Goal: Task Accomplishment & Management: Complete application form

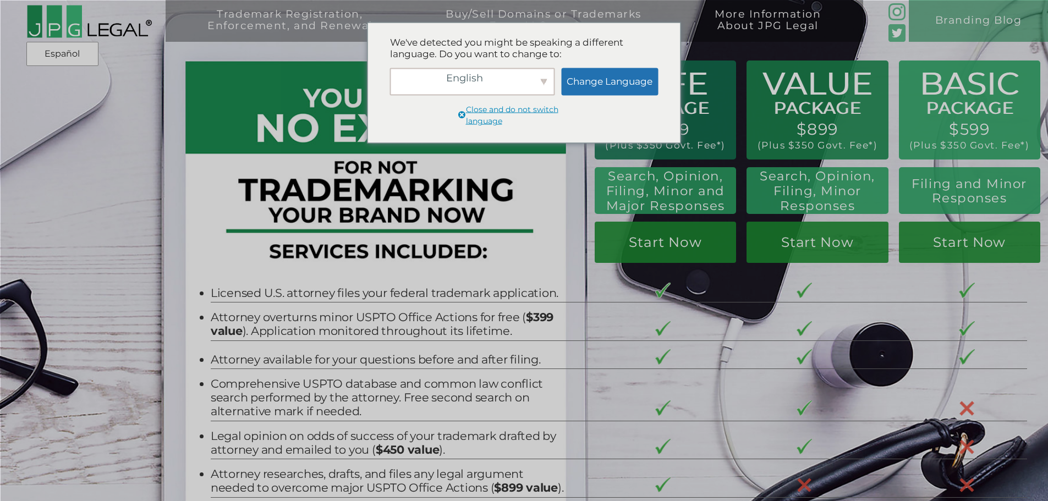
click at [458, 116] on span at bounding box center [461, 117] width 9 height 14
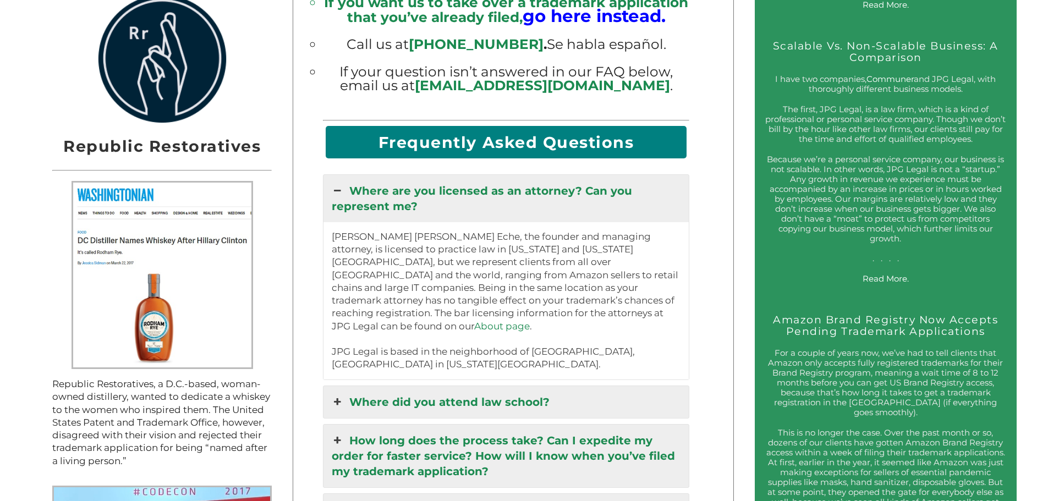
scroll to position [1156, 0]
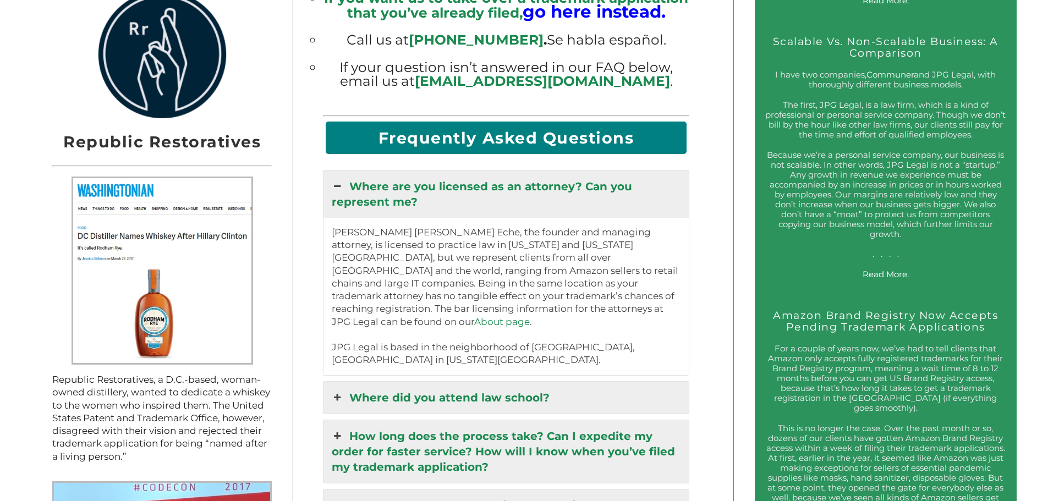
click at [511, 317] on link "About page" at bounding box center [502, 321] width 56 height 11
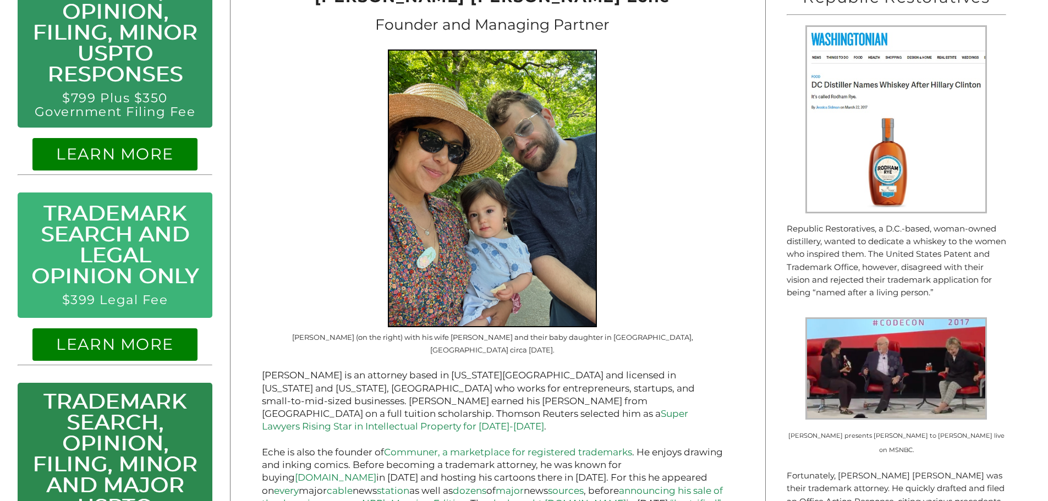
scroll to position [550, 0]
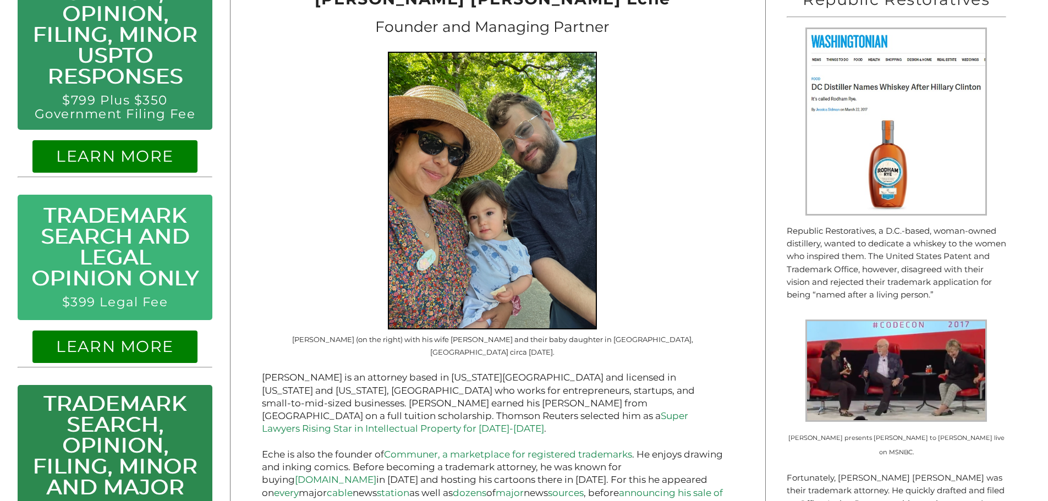
drag, startPoint x: 568, startPoint y: 145, endPoint x: 687, endPoint y: 113, distance: 123.6
click at [687, 113] on figure "[PERSON_NAME] (on the right) with his wife [PERSON_NAME] and their baby daughte…" at bounding box center [492, 205] width 461 height 307
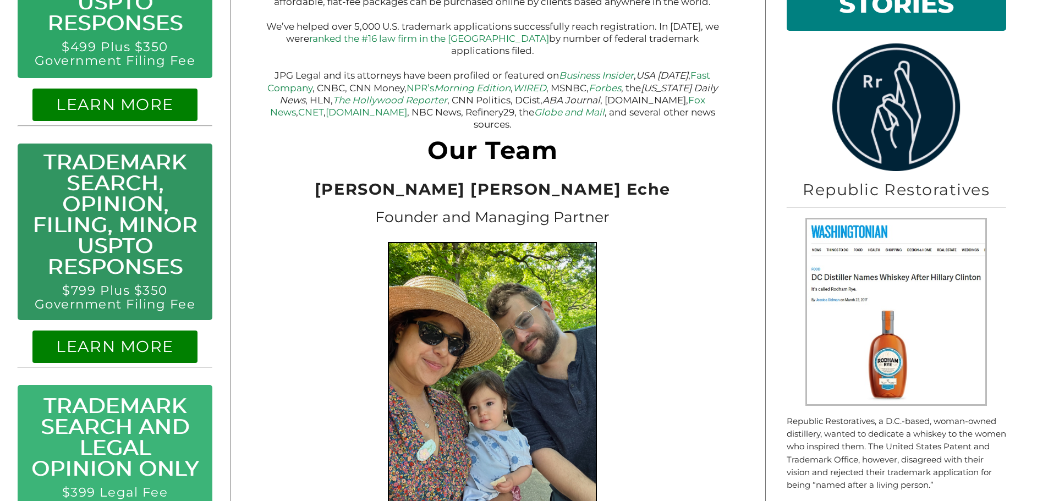
scroll to position [276, 0]
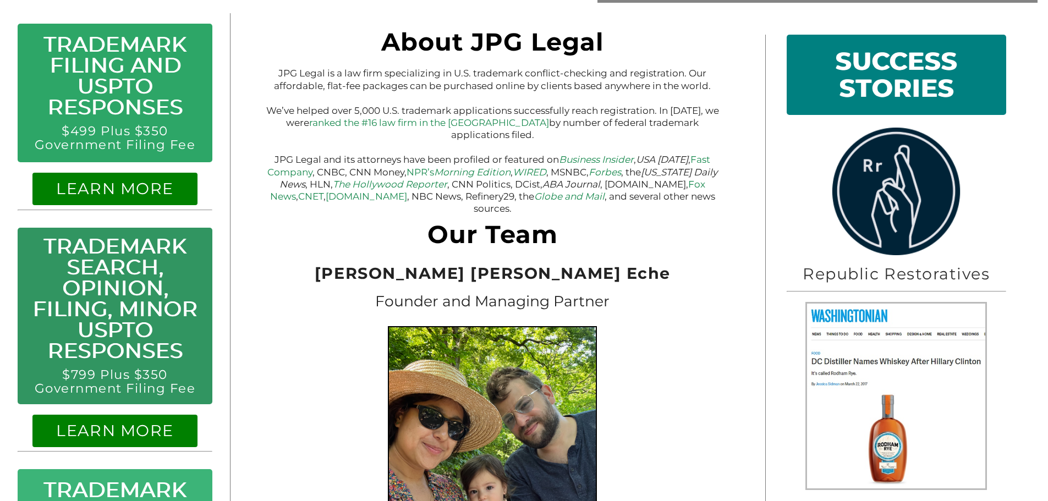
click at [614, 160] on em "Business Insider" at bounding box center [596, 159] width 75 height 11
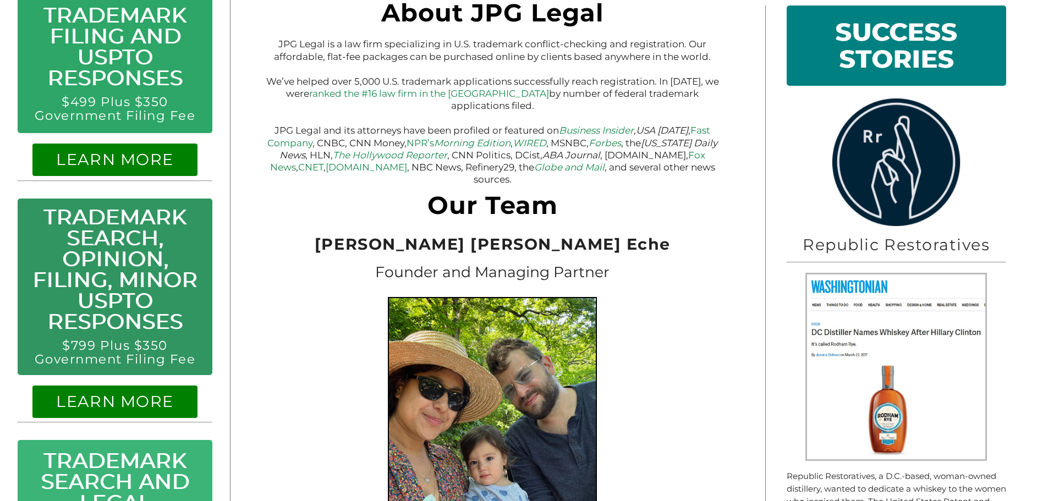
scroll to position [331, 0]
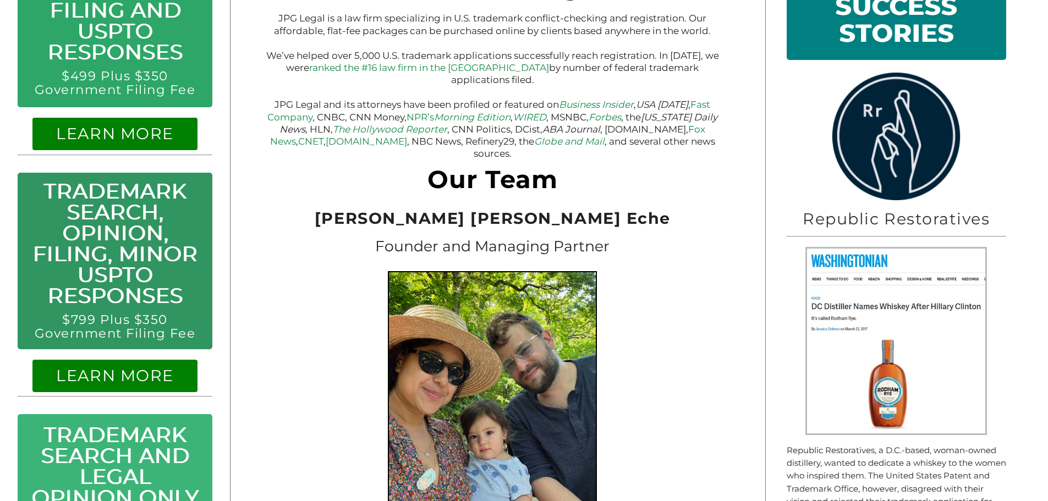
click at [534, 146] on em "Globe and Mail" at bounding box center [569, 141] width 70 height 11
click at [387, 128] on em "The Hollywood Reporter" at bounding box center [390, 129] width 114 height 11
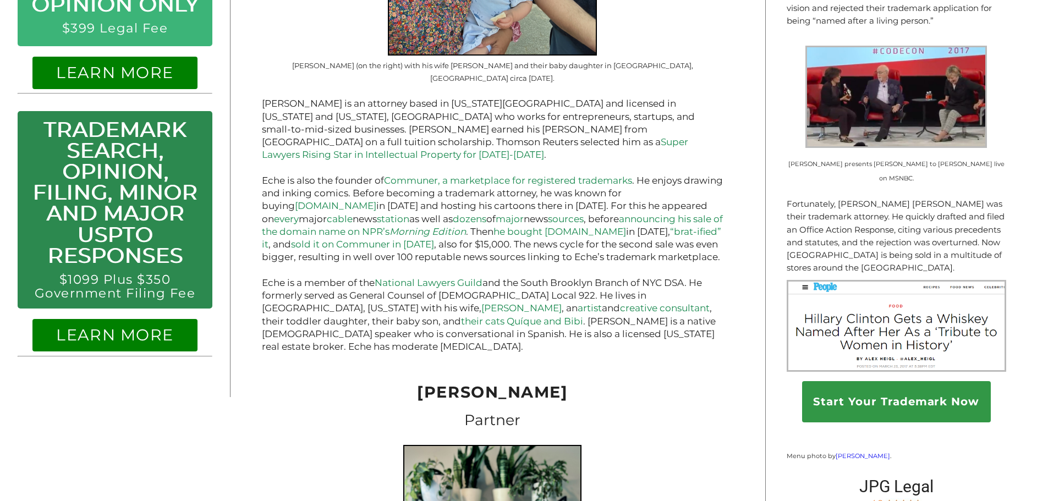
scroll to position [826, 0]
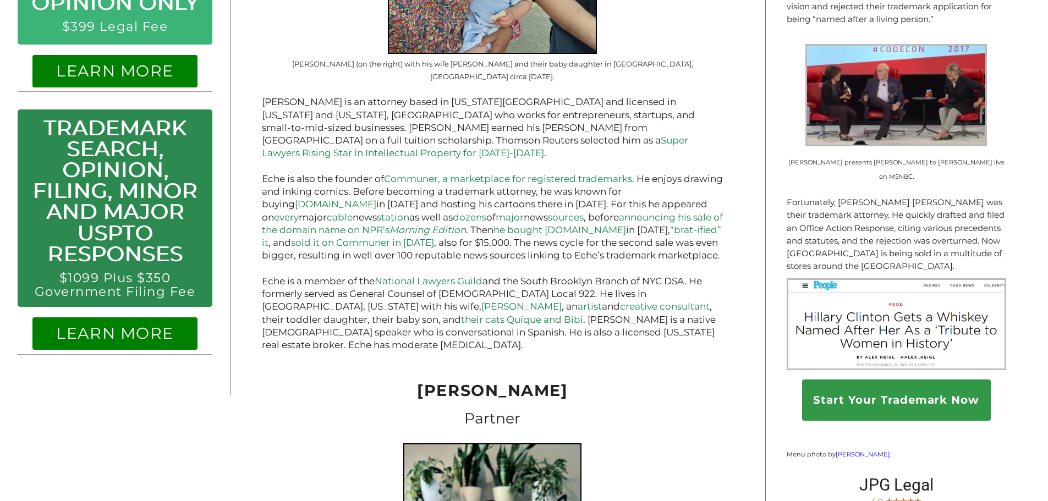
click at [501, 135] on link "Super Lawyers Rising Star in Intellectual Property for [DATE]-[DATE]" at bounding box center [475, 147] width 426 height 24
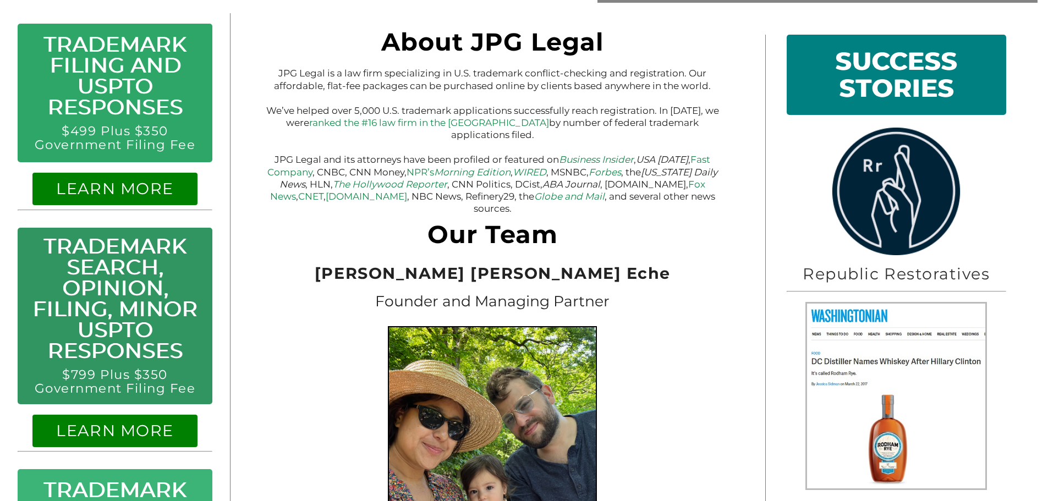
scroll to position [331, 0]
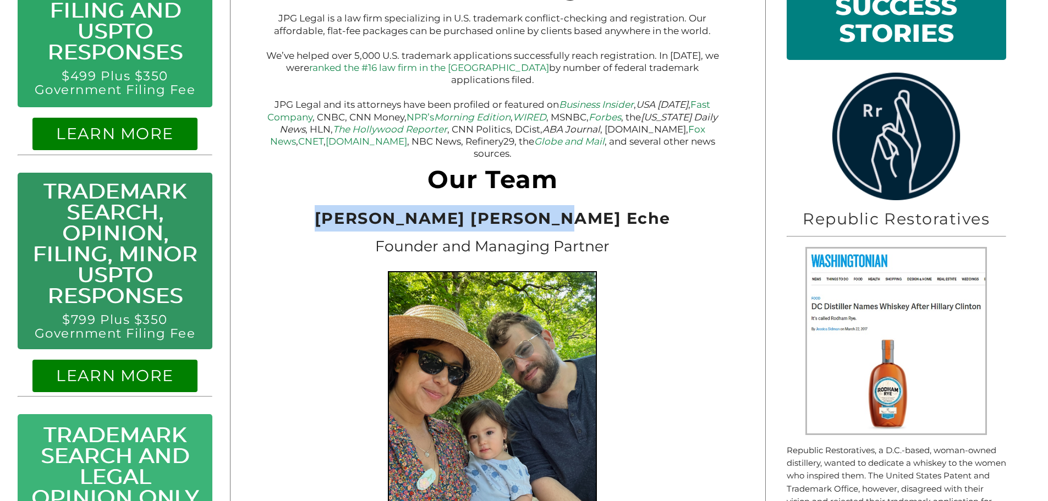
drag, startPoint x: 376, startPoint y: 209, endPoint x: 608, endPoint y: 209, distance: 232.2
click at [608, 209] on h2 "[PERSON_NAME] [PERSON_NAME] Eche" at bounding box center [492, 218] width 461 height 26
copy span "[PERSON_NAME] [PERSON_NAME] Eche"
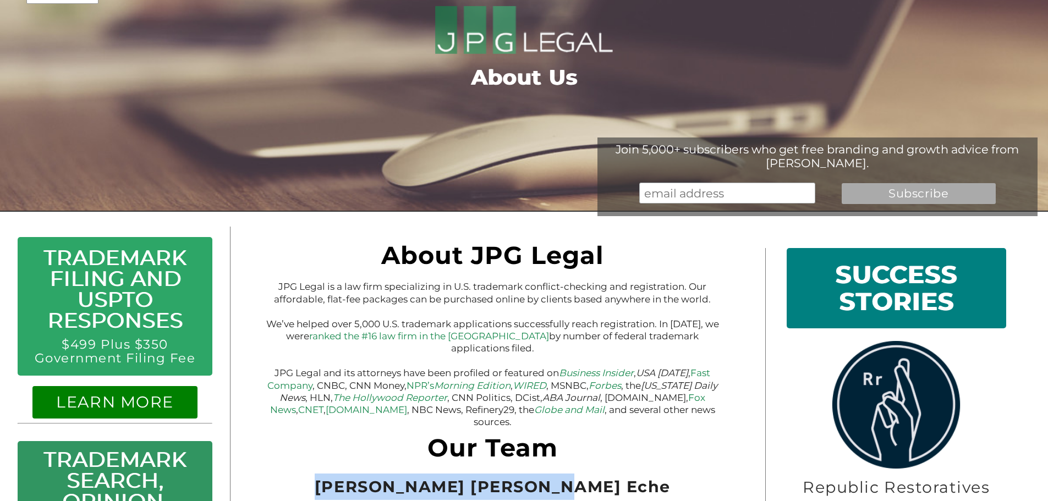
scroll to position [0, 0]
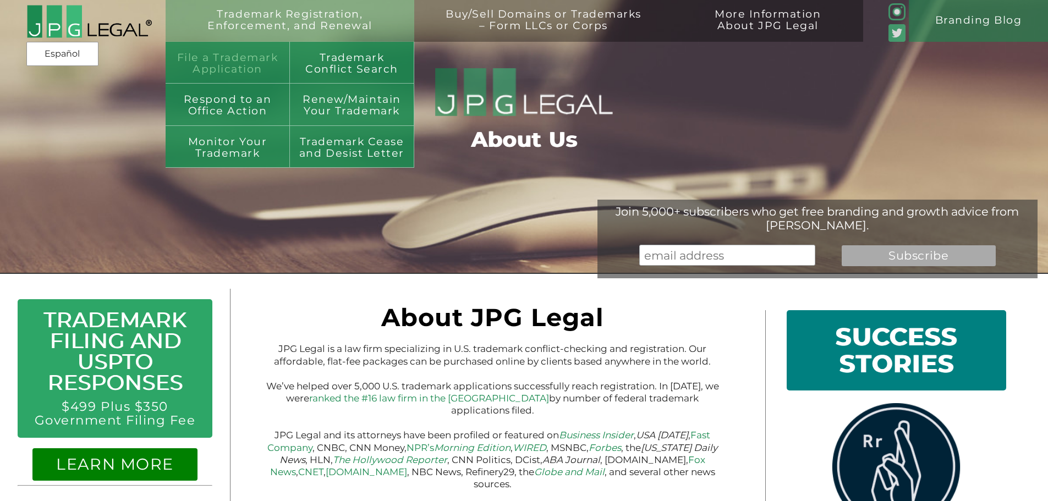
click at [260, 67] on link "File a Trademark Application" at bounding box center [228, 63] width 124 height 42
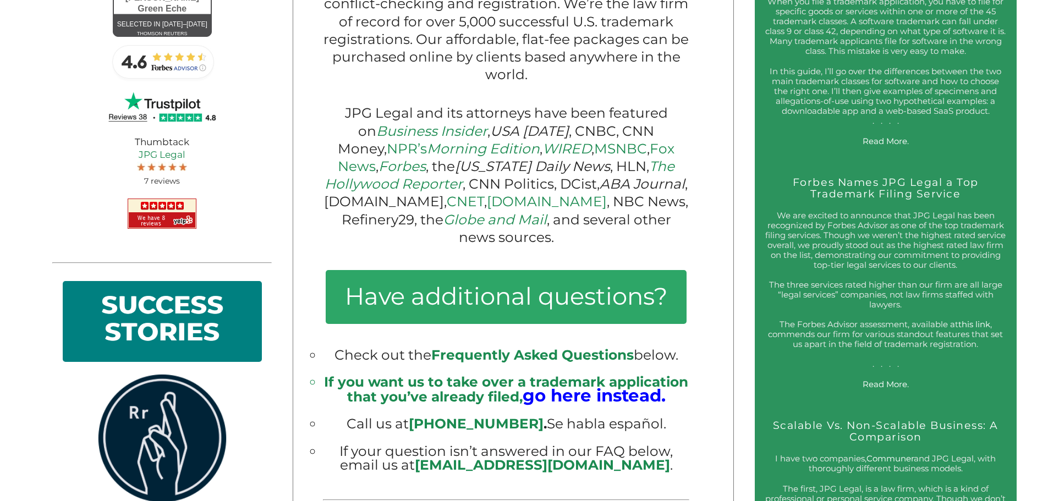
scroll to position [880, 0]
